Goal: Task Accomplishment & Management: Use online tool/utility

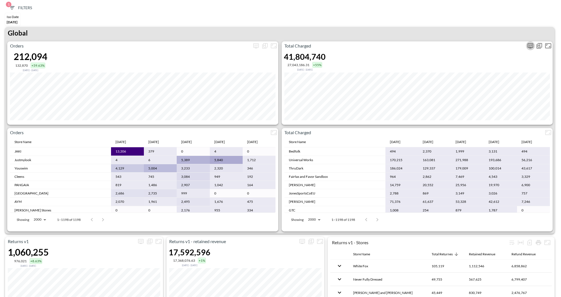
click at [528, 47] on icon "more" at bounding box center [530, 46] width 7 height 7
click at [492, 84] on body "BI.P.EYE, Interactive Analytics Dashboards 1 Filters Iso Date May 01, 2025 Retu…" at bounding box center [280, 148] width 561 height 297
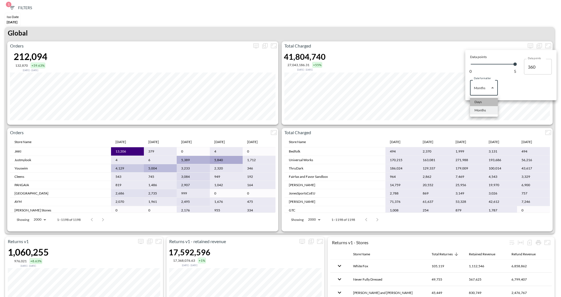
click at [480, 102] on div "Days" at bounding box center [477, 102] width 7 height 5
type input "Days"
type input "134"
click at [418, 29] on div at bounding box center [280, 148] width 561 height 297
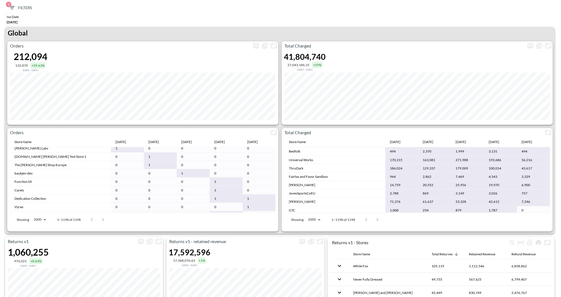
click at [13, 11] on button "1 Filters" at bounding box center [20, 8] width 28 height 10
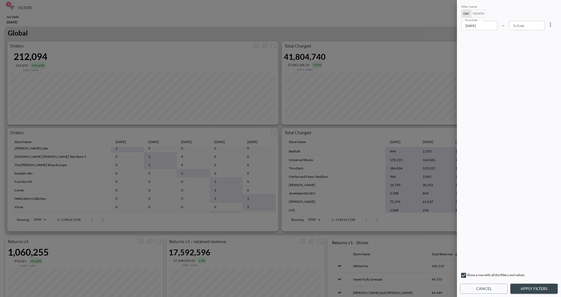
click at [477, 13] on button "Month" at bounding box center [478, 14] width 15 height 8
click at [538, 291] on button "Apply Filters" at bounding box center [533, 289] width 47 height 10
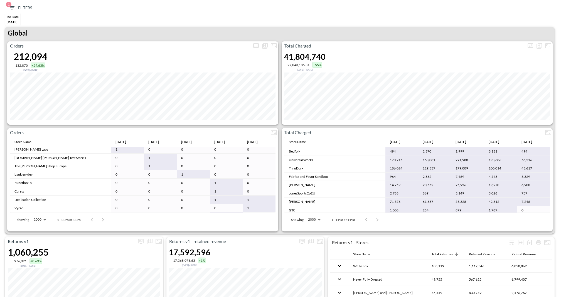
scroll to position [2814, 0]
click at [530, 50] on button "more" at bounding box center [530, 45] width 9 height 9
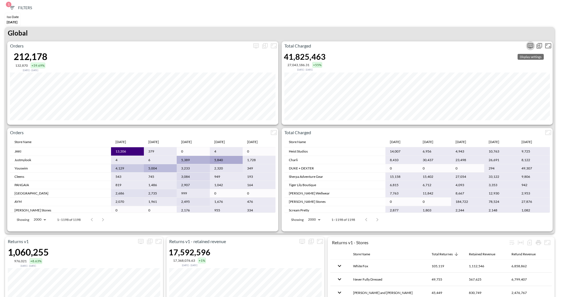
click at [529, 48] on icon "more" at bounding box center [530, 46] width 7 height 7
click at [483, 91] on body "BI.P.EYE, Interactive Analytics Dashboards 1 Filters Iso Date May 01, 2025 Retu…" at bounding box center [280, 148] width 561 height 297
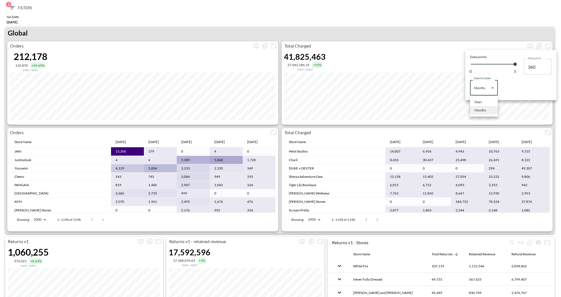
click at [474, 101] on div "Days" at bounding box center [477, 102] width 7 height 5
type input "Days"
click at [402, 36] on div at bounding box center [280, 148] width 561 height 297
type input "134"
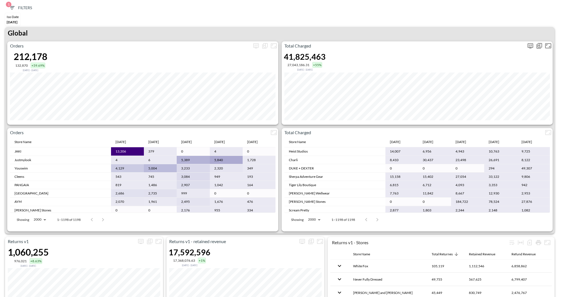
click at [529, 42] on button "more" at bounding box center [530, 45] width 9 height 9
click at [487, 83] on body "BI.P.EYE, Interactive Analytics Dashboards 1 Filters Iso Date May 01, 2025 Retu…" at bounding box center [280, 148] width 561 height 297
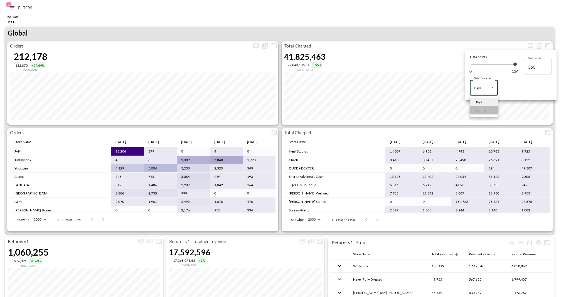
click at [484, 107] on li "Months" at bounding box center [484, 110] width 28 height 8
type input "Months"
click at [451, 30] on div at bounding box center [280, 148] width 561 height 297
